Goal: Obtain resource: Download file/media

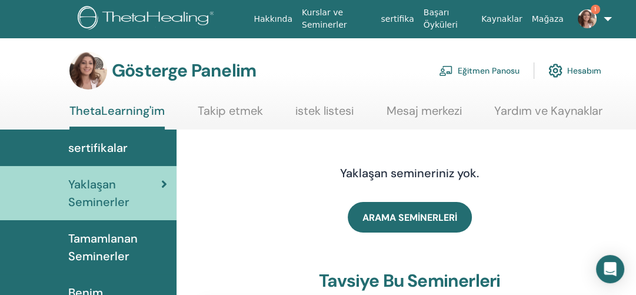
click at [469, 74] on font "Eğitmen Panosu" at bounding box center [489, 71] width 62 height 11
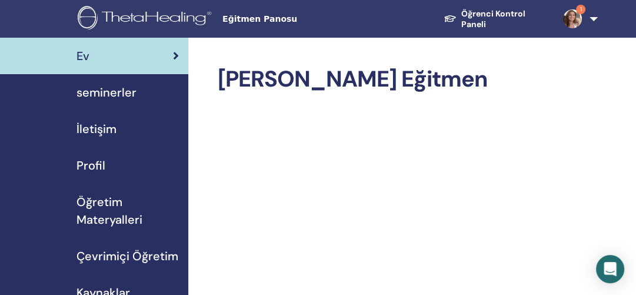
click at [86, 209] on span "Öğretim Materyalleri" at bounding box center [127, 210] width 102 height 35
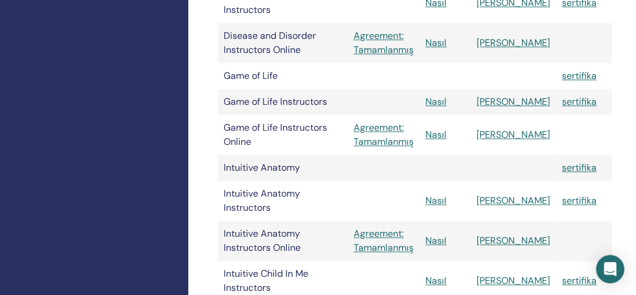
scroll to position [851, 0]
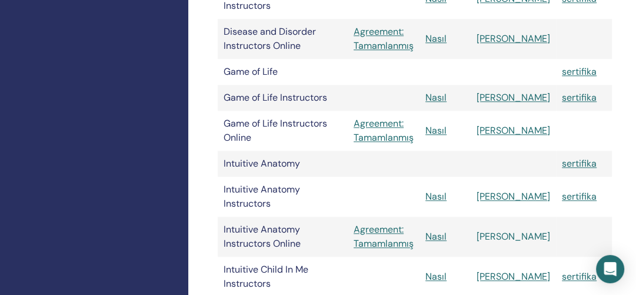
click at [527, 230] on link "[PERSON_NAME]" at bounding box center [513, 236] width 74 height 12
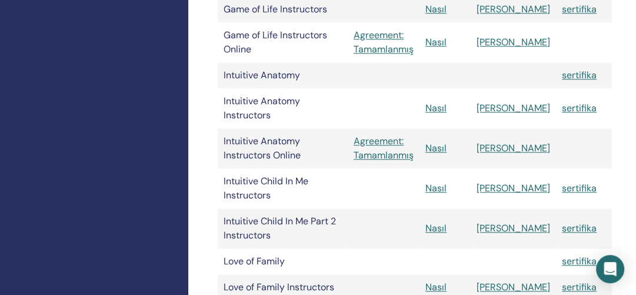
scroll to position [943, 0]
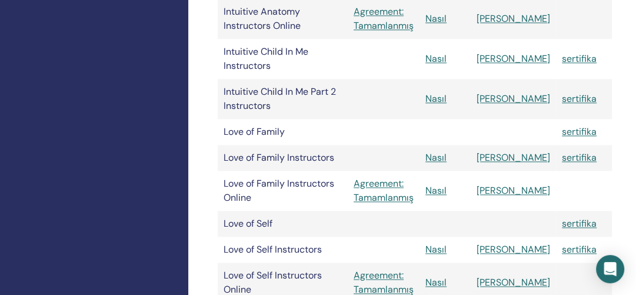
scroll to position [1077, 0]
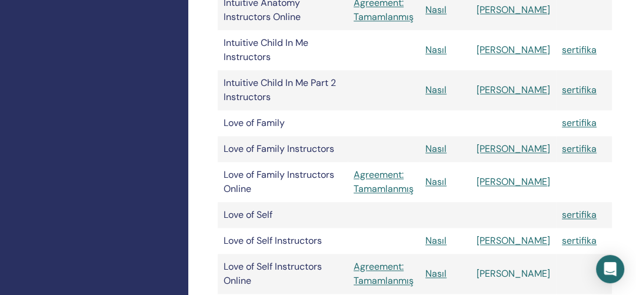
click at [519, 267] on link "[PERSON_NAME]" at bounding box center [513, 273] width 74 height 12
